Goal: Information Seeking & Learning: Compare options

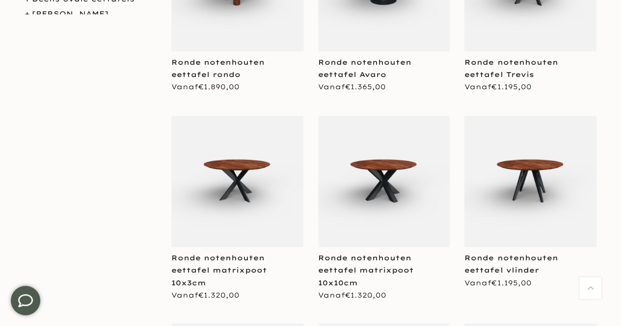
scroll to position [343, 0]
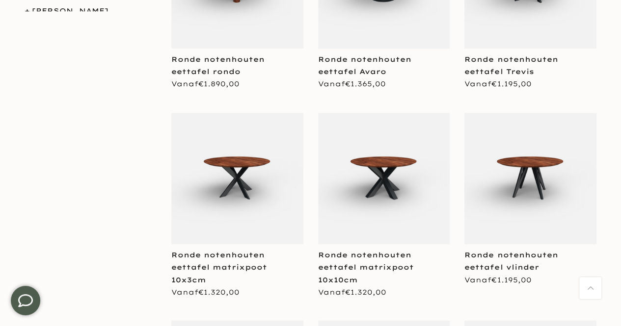
click at [392, 172] on img at bounding box center [384, 179] width 132 height 132
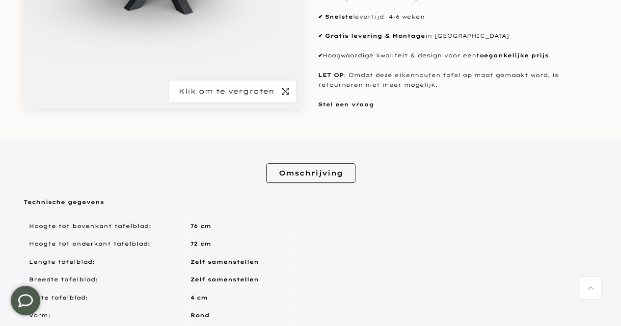
click at [283, 90] on icon "button" at bounding box center [285, 91] width 7 height 8
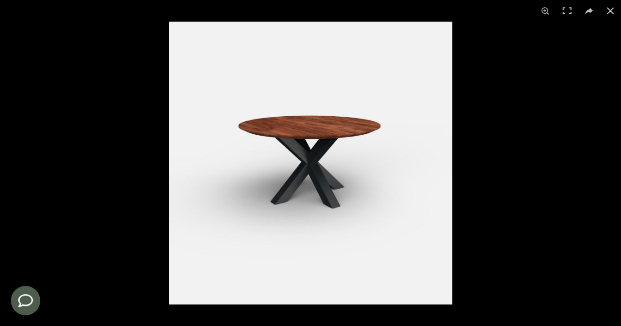
click at [606, 13] on button at bounding box center [610, 11] width 22 height 22
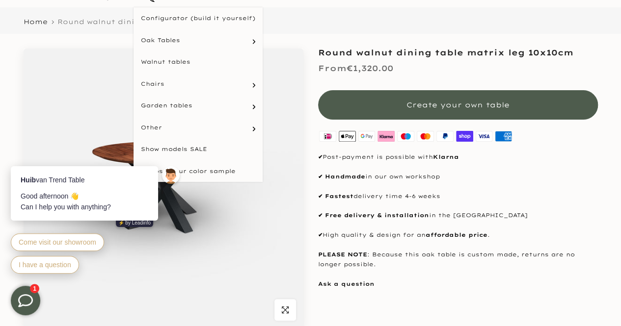
scroll to position [98, 0]
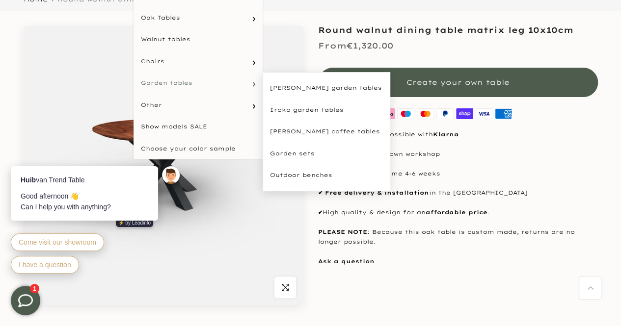
click at [190, 82] on font "Garden tables" at bounding box center [167, 82] width 52 height 7
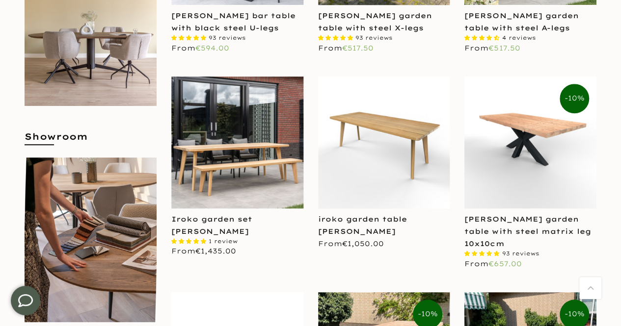
scroll to position [393, 0]
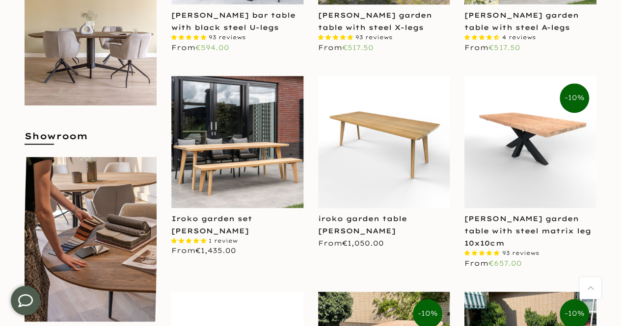
click at [541, 149] on img at bounding box center [530, 142] width 132 height 132
